Goal: Information Seeking & Learning: Learn about a topic

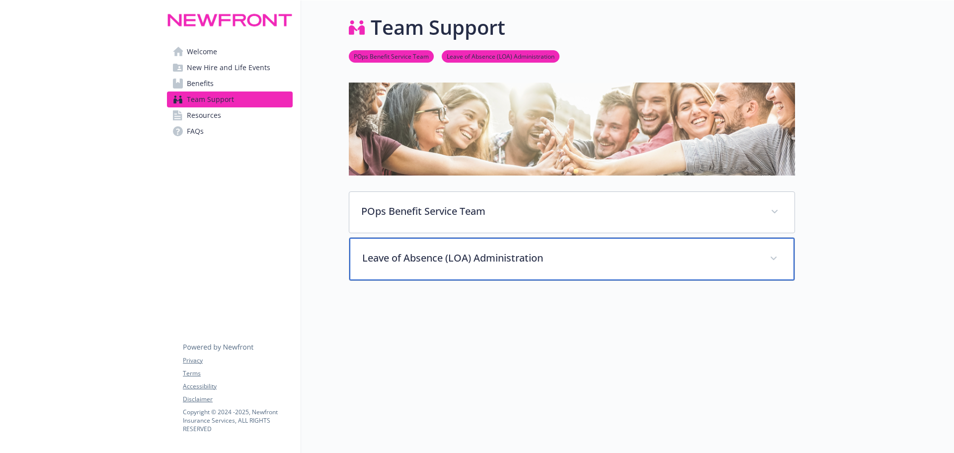
click at [469, 250] on p "Leave of Absence (LOA) Administration" at bounding box center [559, 257] width 395 height 15
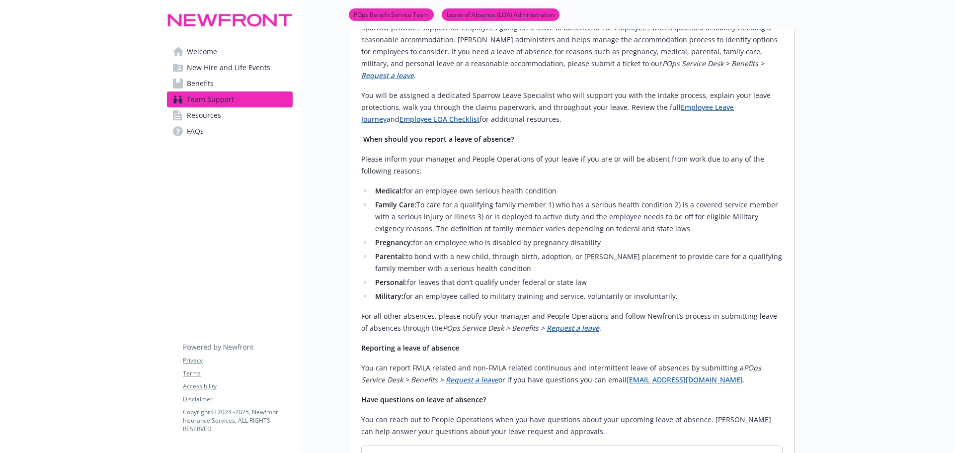
scroll to position [447, 0]
